Goal: Information Seeking & Learning: Check status

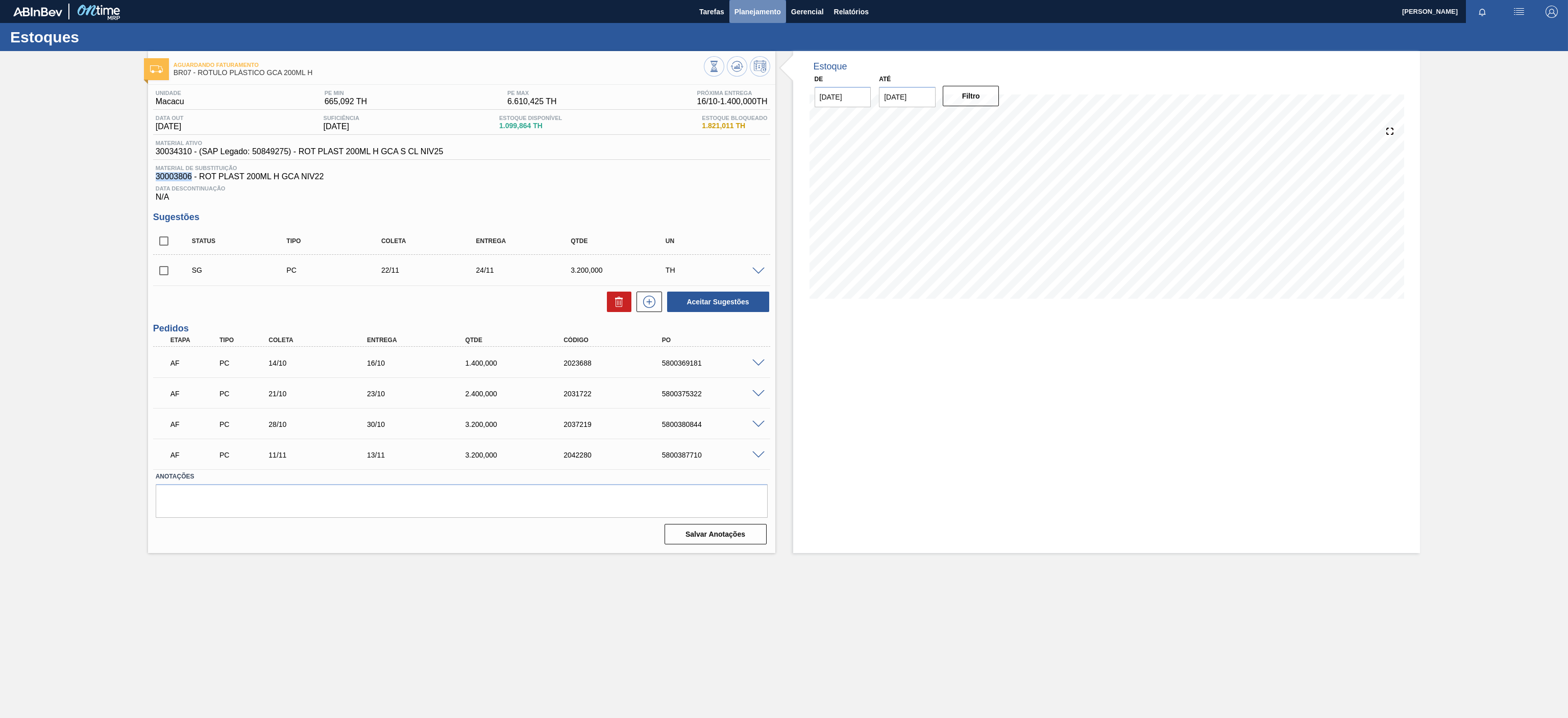
click at [754, 12] on span "Planejamento" at bounding box center [758, 12] width 46 height 12
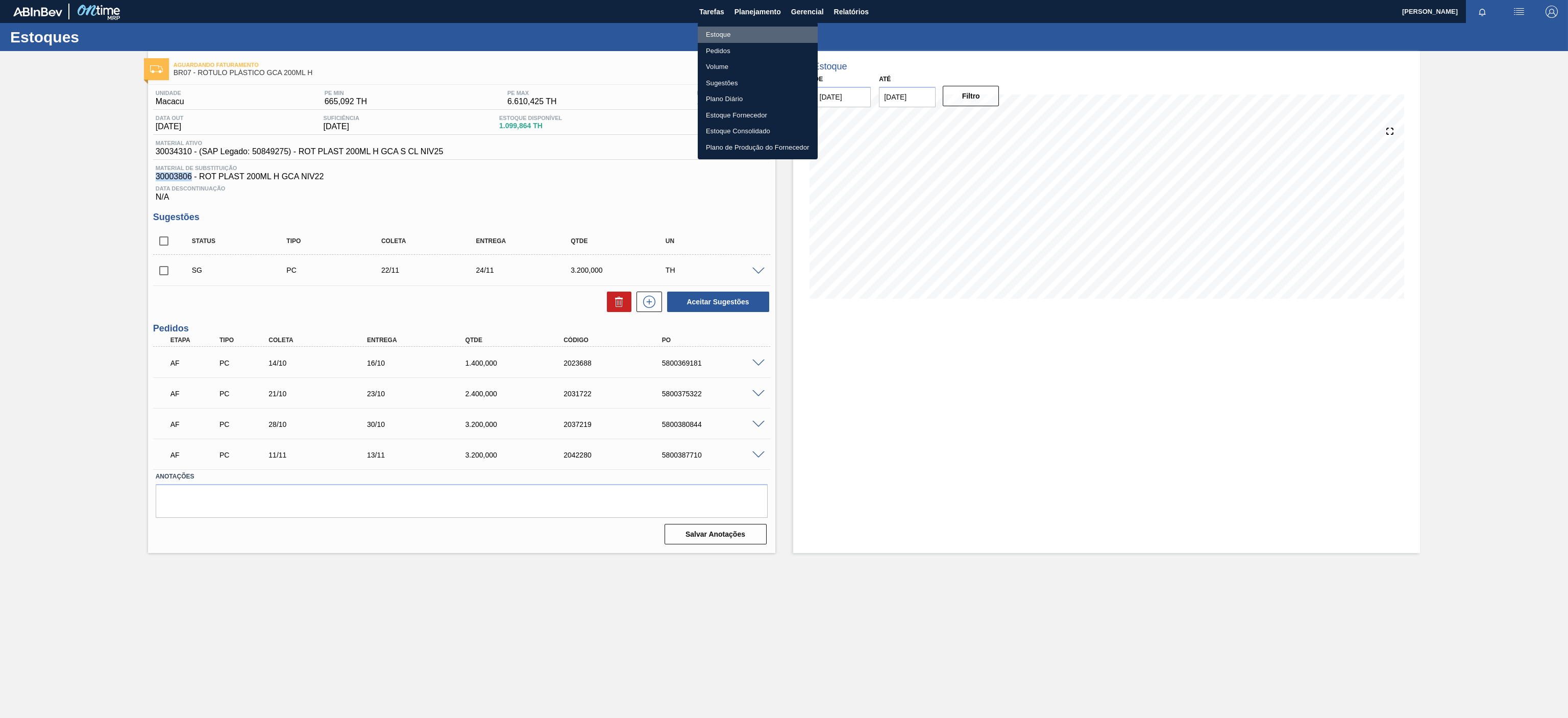
click at [725, 32] on li "Estoque" at bounding box center [757, 35] width 120 height 16
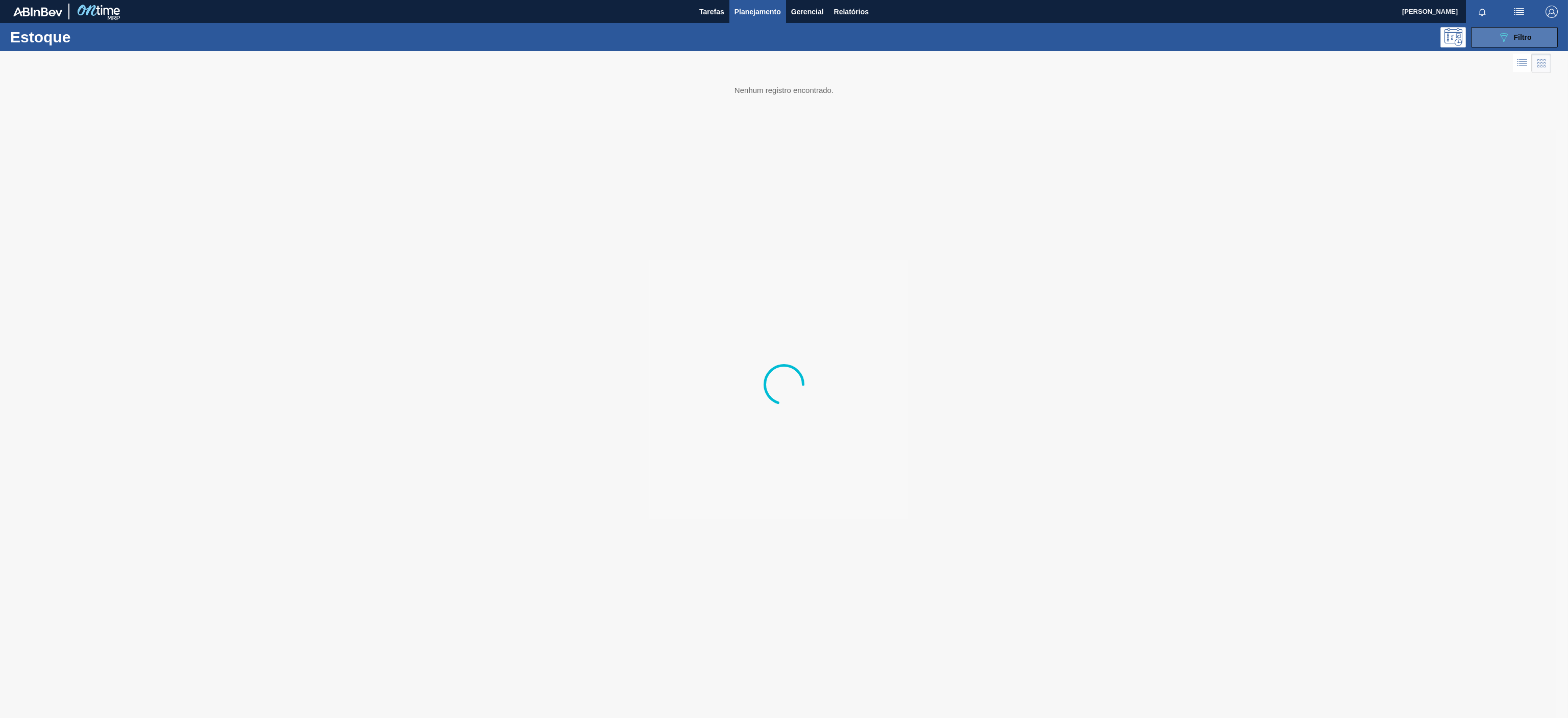
click at [1521, 33] on span "Filtro" at bounding box center [1522, 37] width 18 height 8
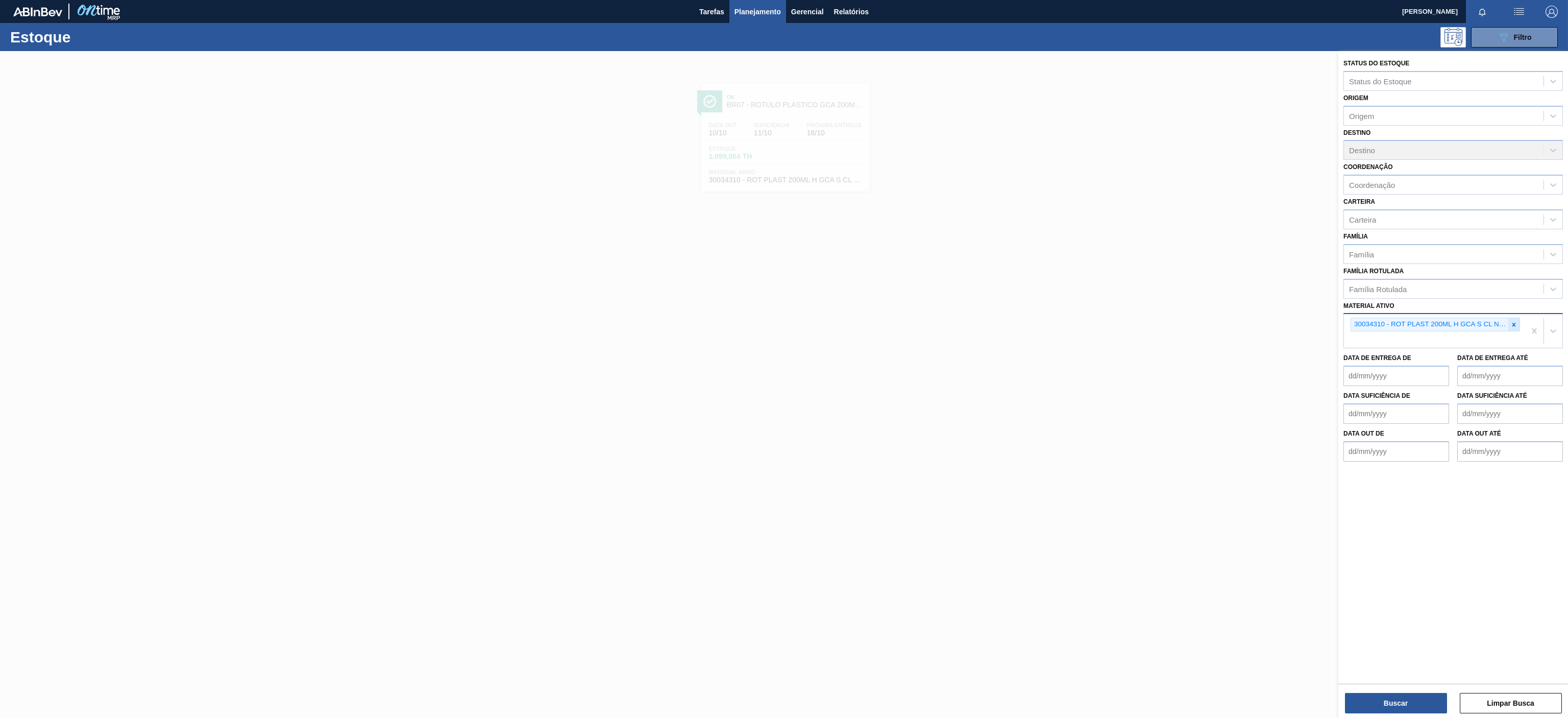
click at [1511, 326] on icon at bounding box center [1514, 325] width 7 height 7
paste ativo "30034325"
type ativo "30034325"
click at [1454, 341] on div "30034325 - ROT PLAST 200ML H GCA ZERO S CL NIV25" at bounding box center [1453, 348] width 220 height 19
click at [1377, 695] on button "Buscar" at bounding box center [1396, 703] width 102 height 21
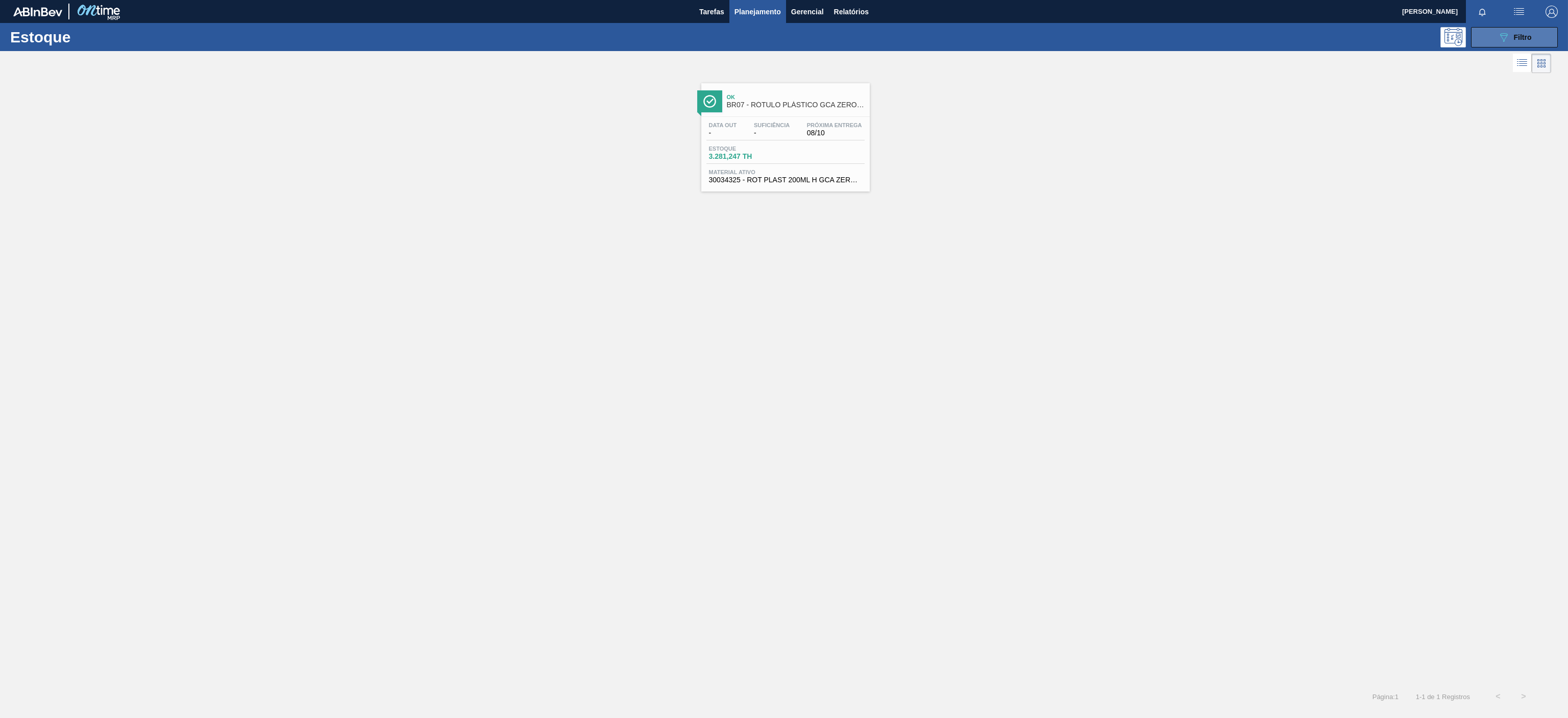
drag, startPoint x: 1488, startPoint y: 35, endPoint x: 1473, endPoint y: 37, distance: 15.1
click at [1484, 33] on button "089F7B8B-B2A5-4AFE-B5C0-19BA573D28AC Filtro" at bounding box center [1514, 37] width 87 height 21
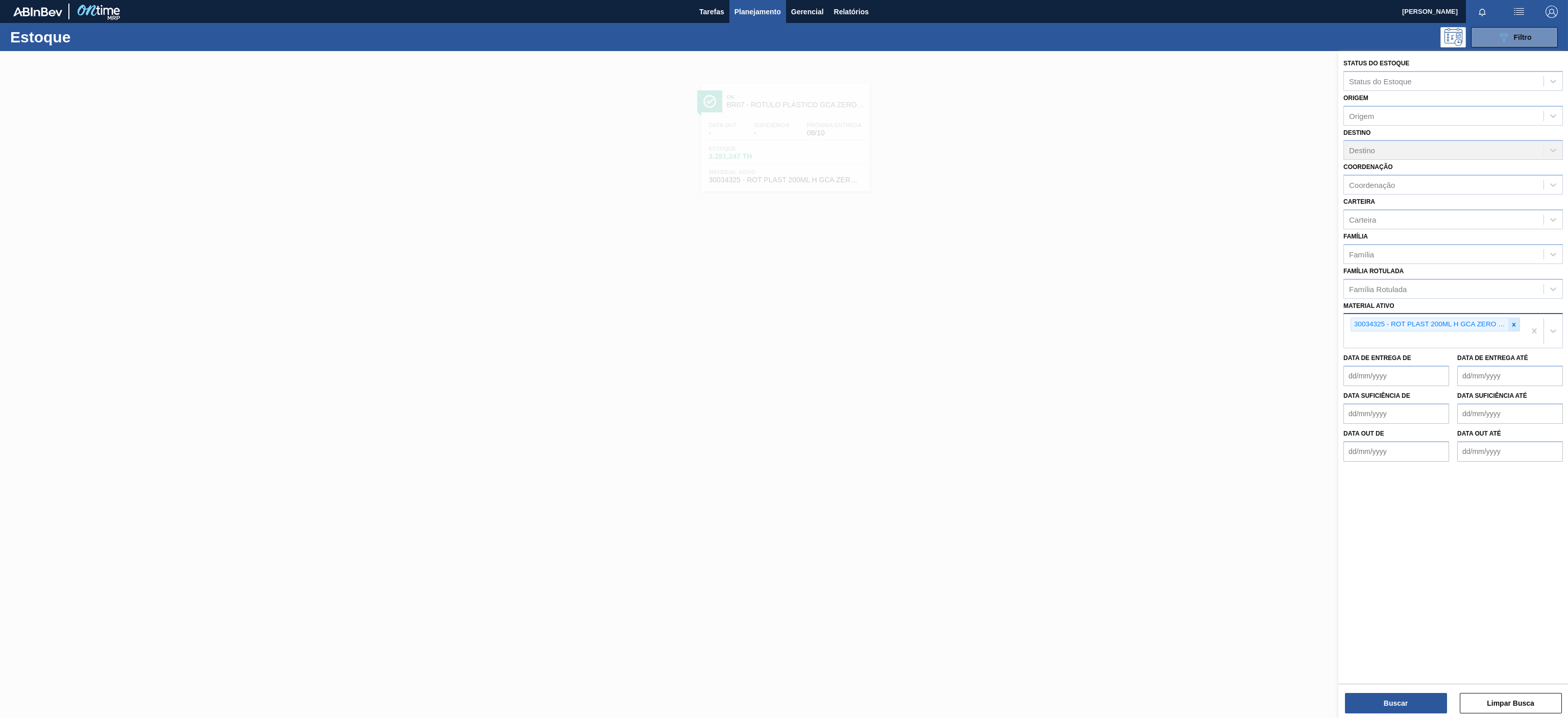
click at [1516, 328] on icon at bounding box center [1514, 325] width 7 height 7
paste ativo "30030372"
type ativo "30030372"
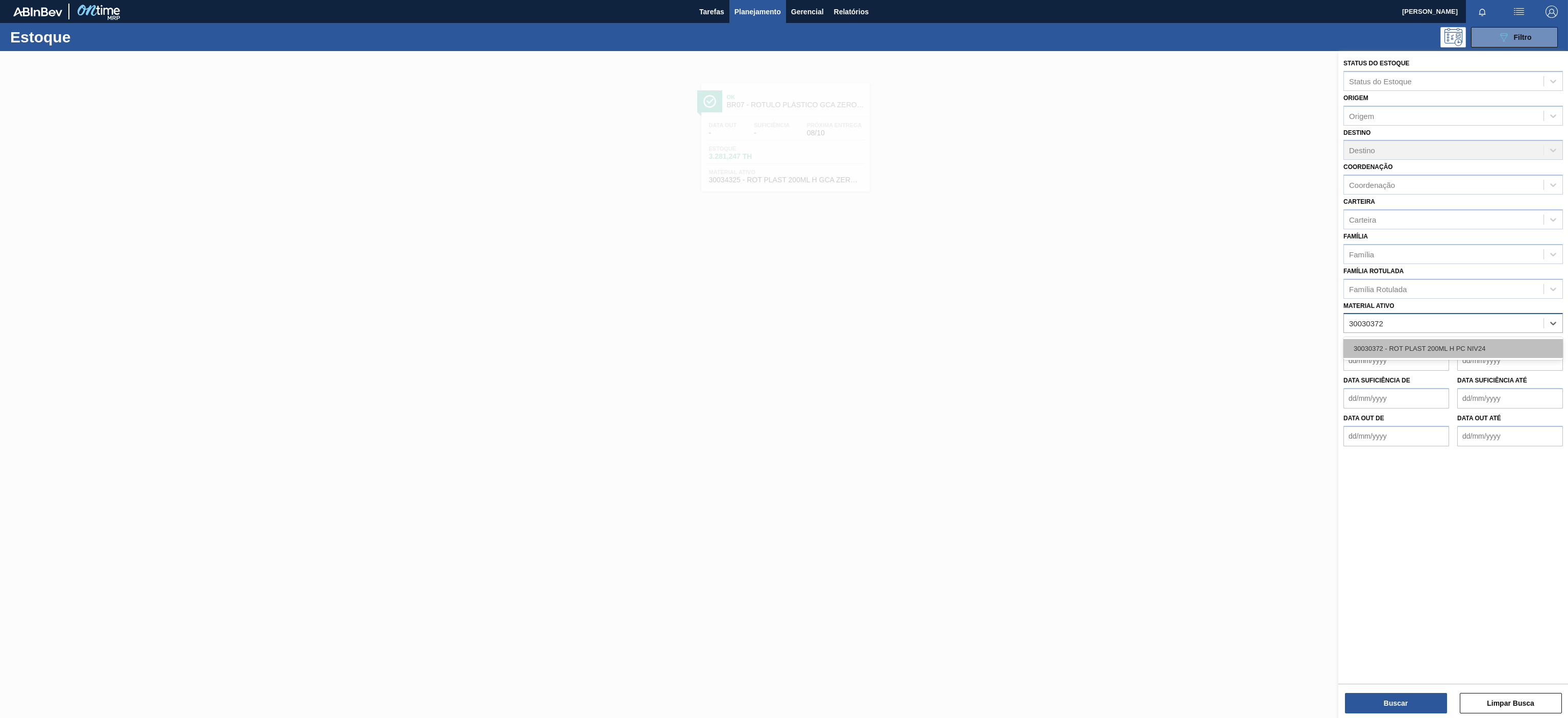
click at [1412, 356] on div "30030372 - ROT PLAST 200ML H PC NIV24" at bounding box center [1453, 348] width 220 height 19
click at [1386, 706] on button "Buscar" at bounding box center [1396, 703] width 102 height 21
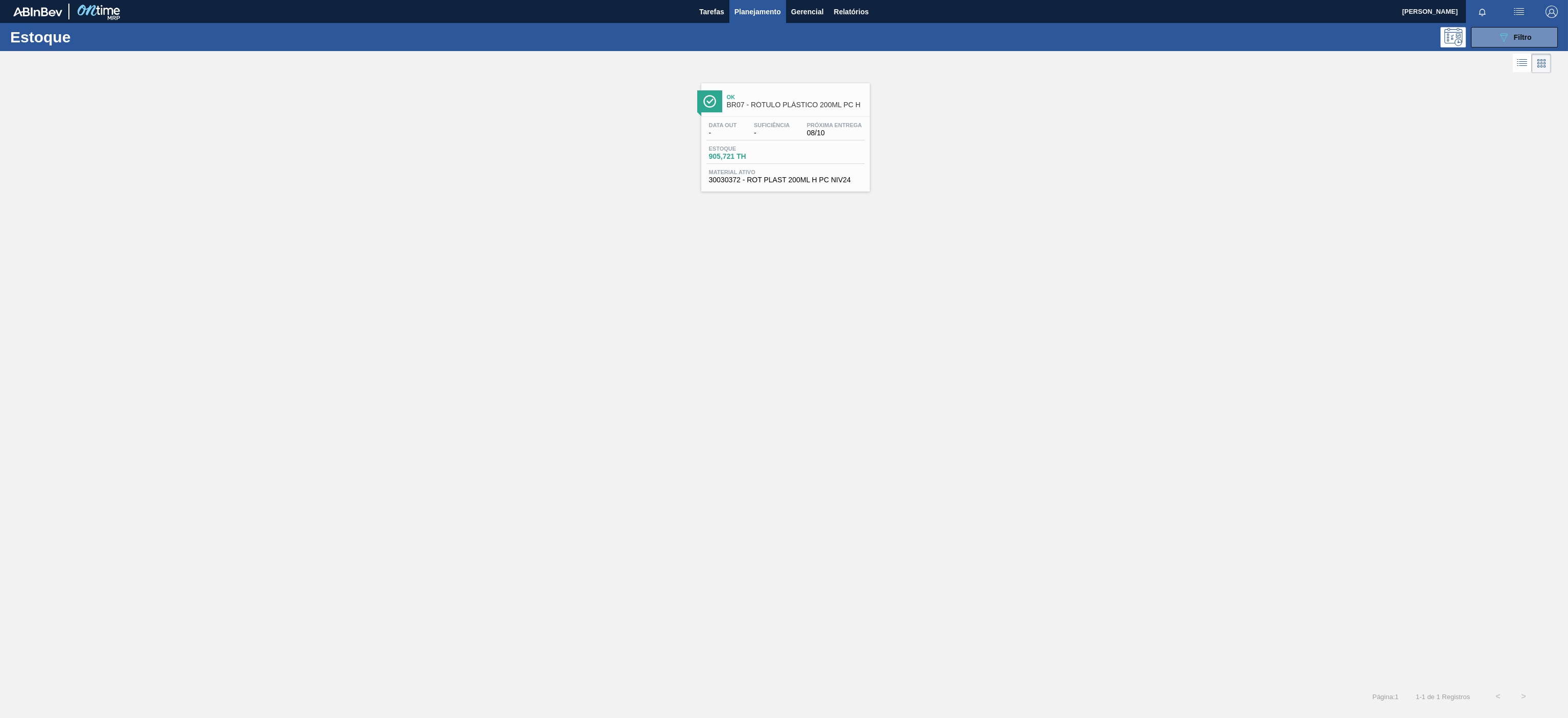
click at [1497, 49] on div "Estoque 089F7B8B-B2A5-4AFE-B5C0-19BA573D28AC Filtro" at bounding box center [784, 37] width 1568 height 28
click at [1494, 37] on button "089F7B8B-B2A5-4AFE-B5C0-19BA573D28AC Filtro" at bounding box center [1514, 37] width 87 height 21
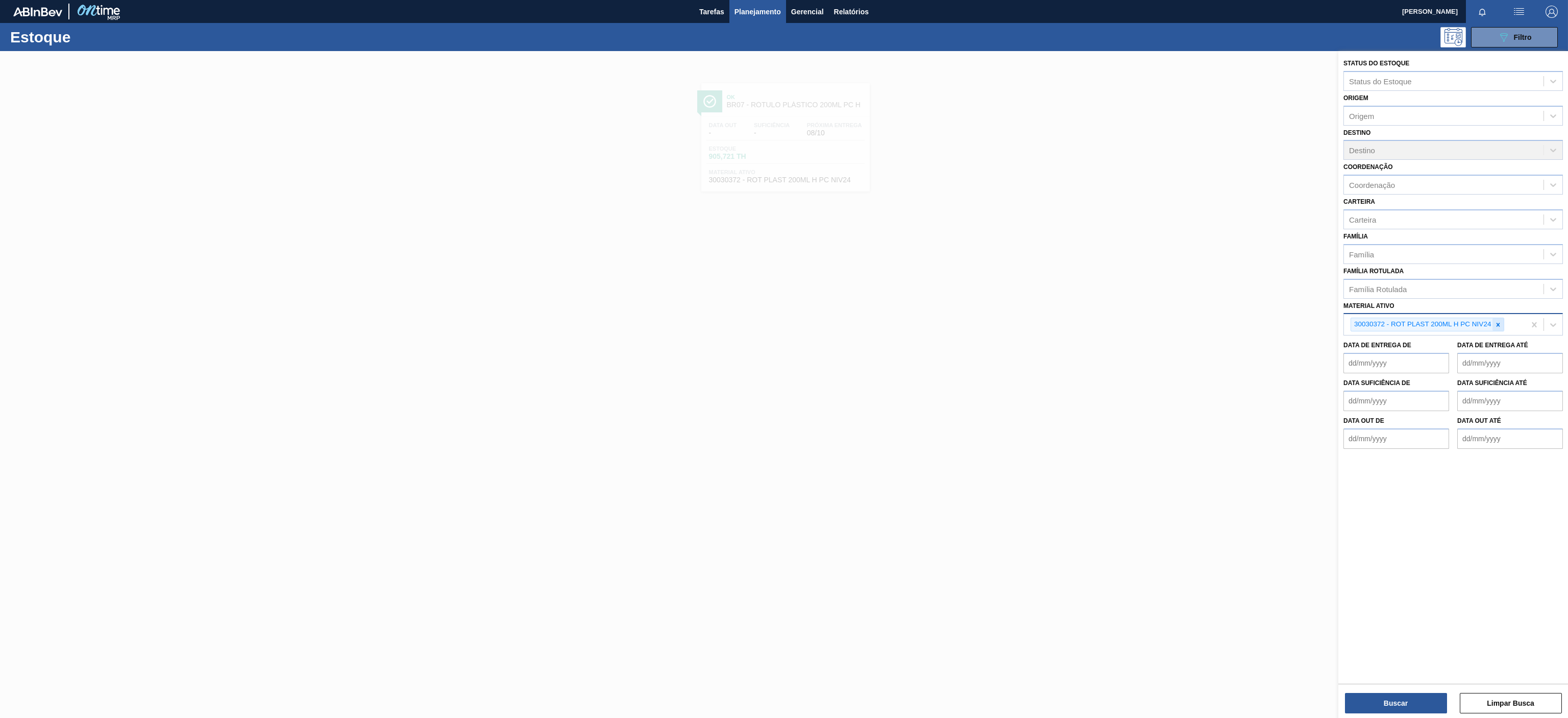
click at [1502, 322] on icon at bounding box center [1498, 325] width 7 height 7
paste ativo "30008614"
type ativo "30008614"
click at [1449, 348] on div "30008614 - FILME CONTR. LISO 620X45 MICRAS" at bounding box center [1453, 348] width 220 height 19
click at [1390, 708] on button "Buscar" at bounding box center [1396, 703] width 102 height 21
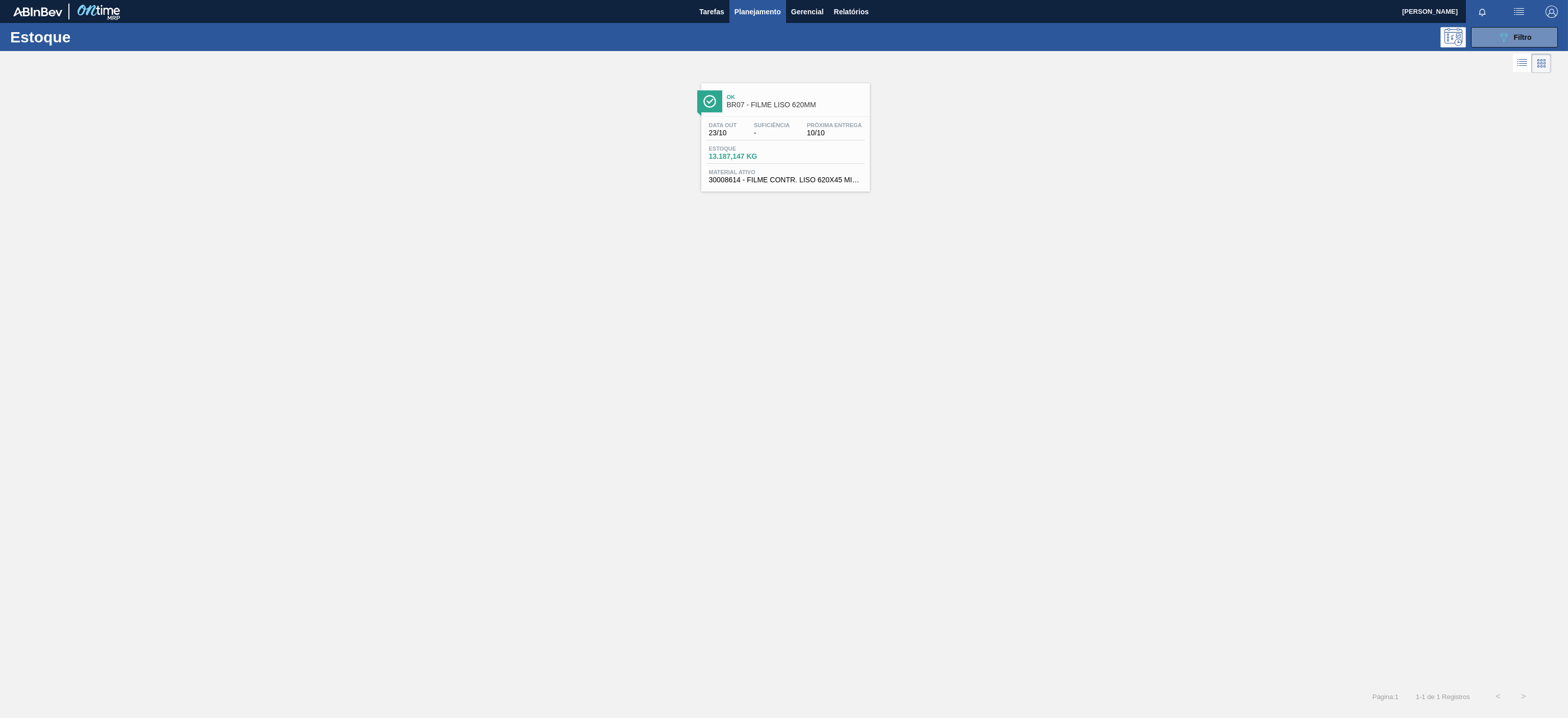
click at [1513, 24] on div "Estoque 089F7B8B-B2A5-4AFE-B5C0-19BA573D28AC Filtro" at bounding box center [784, 37] width 1568 height 28
click at [1505, 31] on icon "089F7B8B-B2A5-4AFE-B5C0-19BA573D28AC" at bounding box center [1503, 37] width 12 height 12
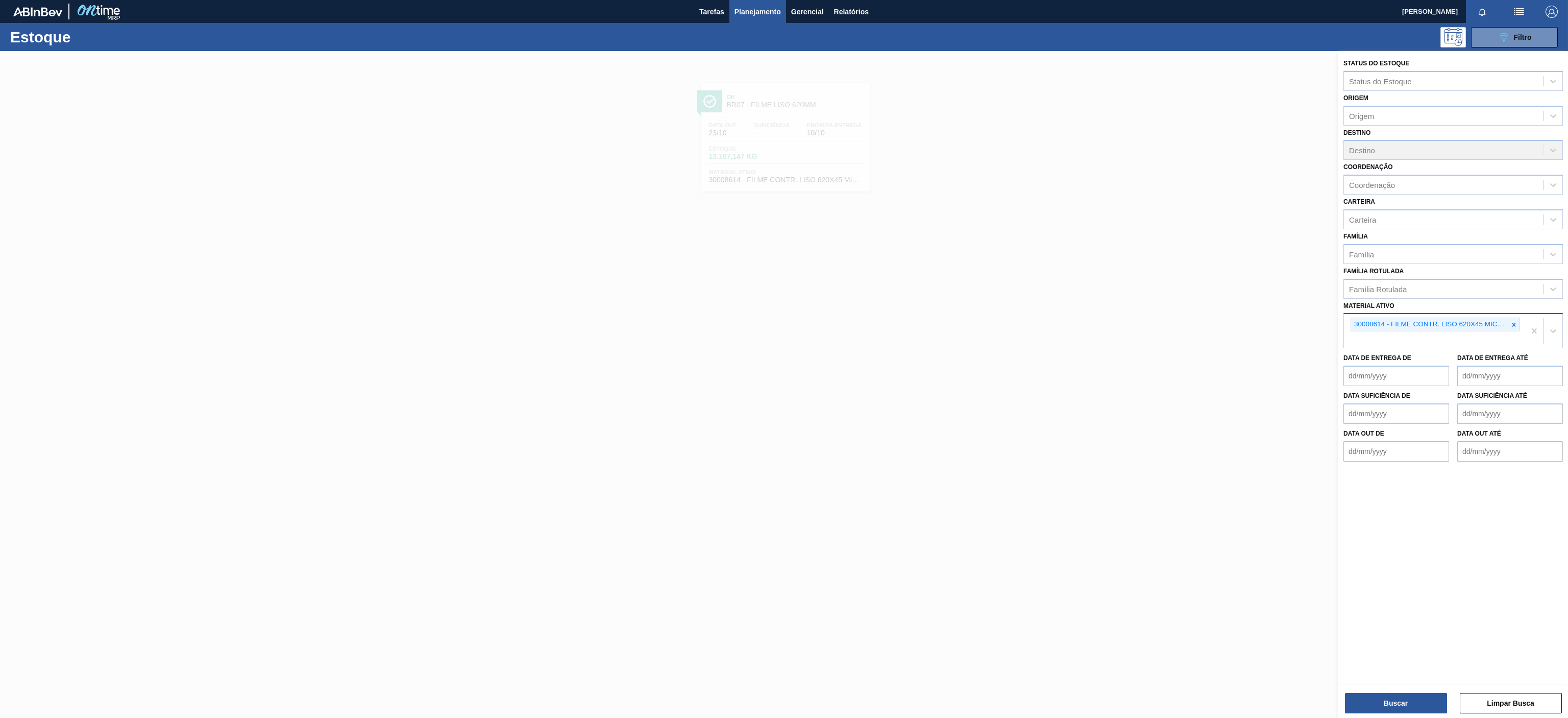
click at [1510, 326] on icon at bounding box center [1514, 325] width 7 height 7
paste ativo "30034065"
type ativo "30034065"
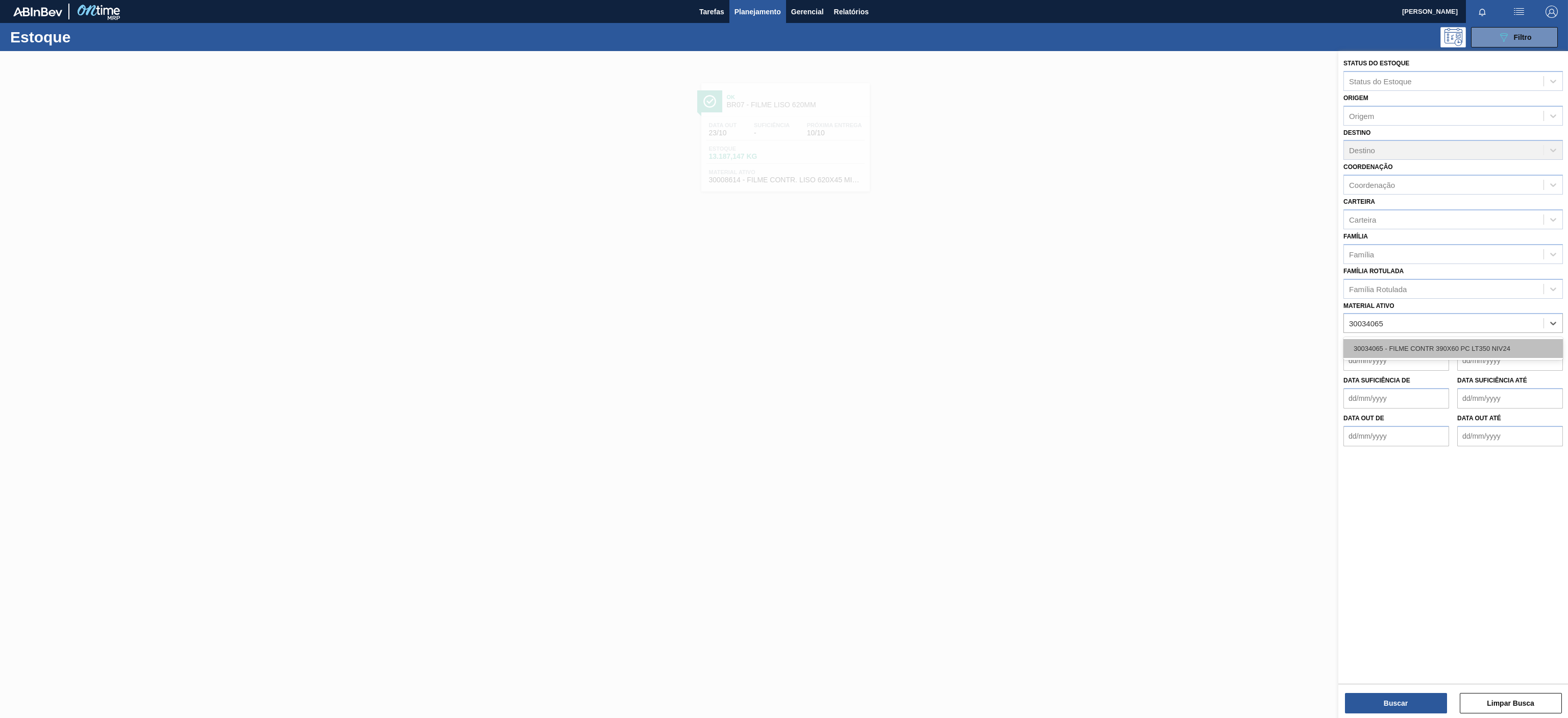
click at [1426, 352] on div "30034065 - FILME CONTR 390X60 PC LT350 NIV24" at bounding box center [1453, 348] width 220 height 19
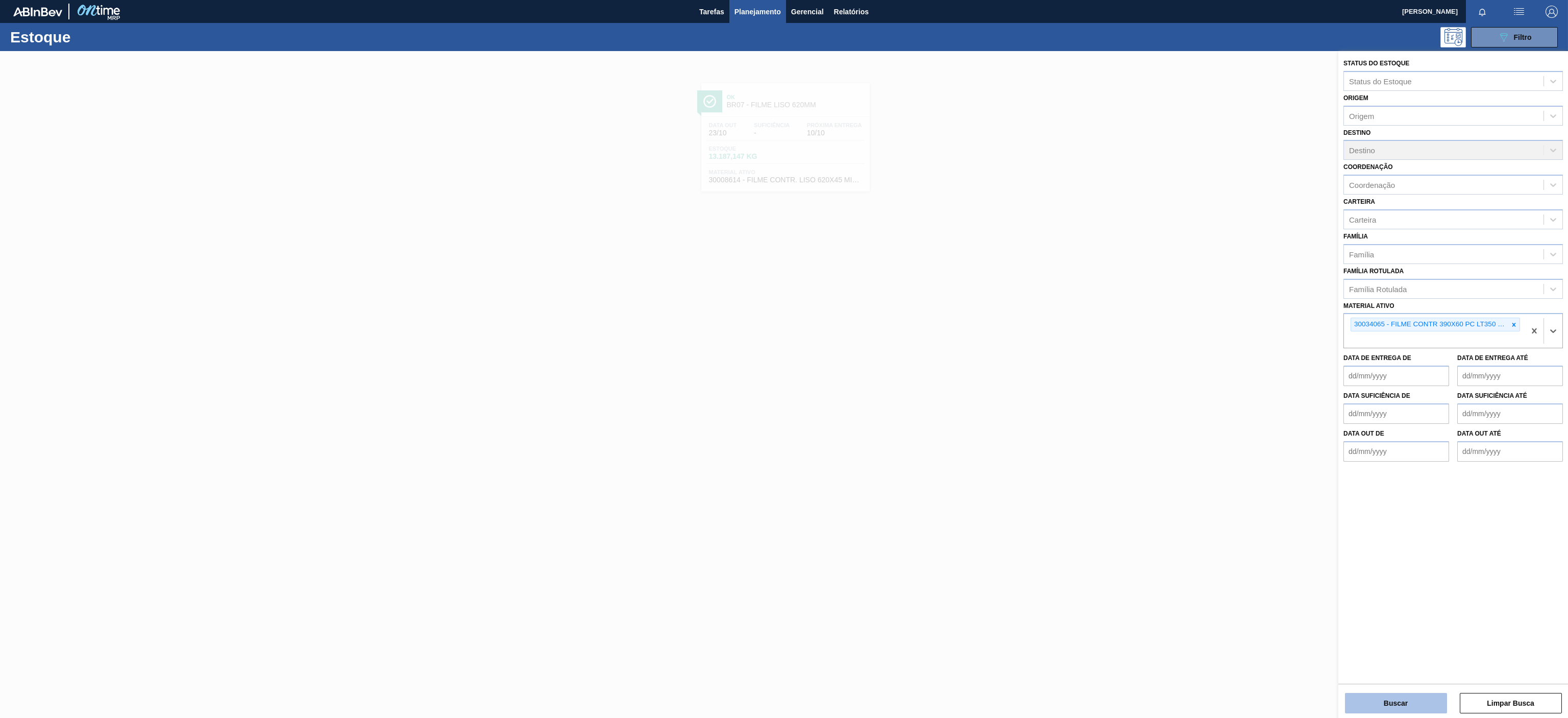
click at [1407, 697] on button "Buscar" at bounding box center [1396, 703] width 102 height 21
